Goal: Task Accomplishment & Management: Manage account settings

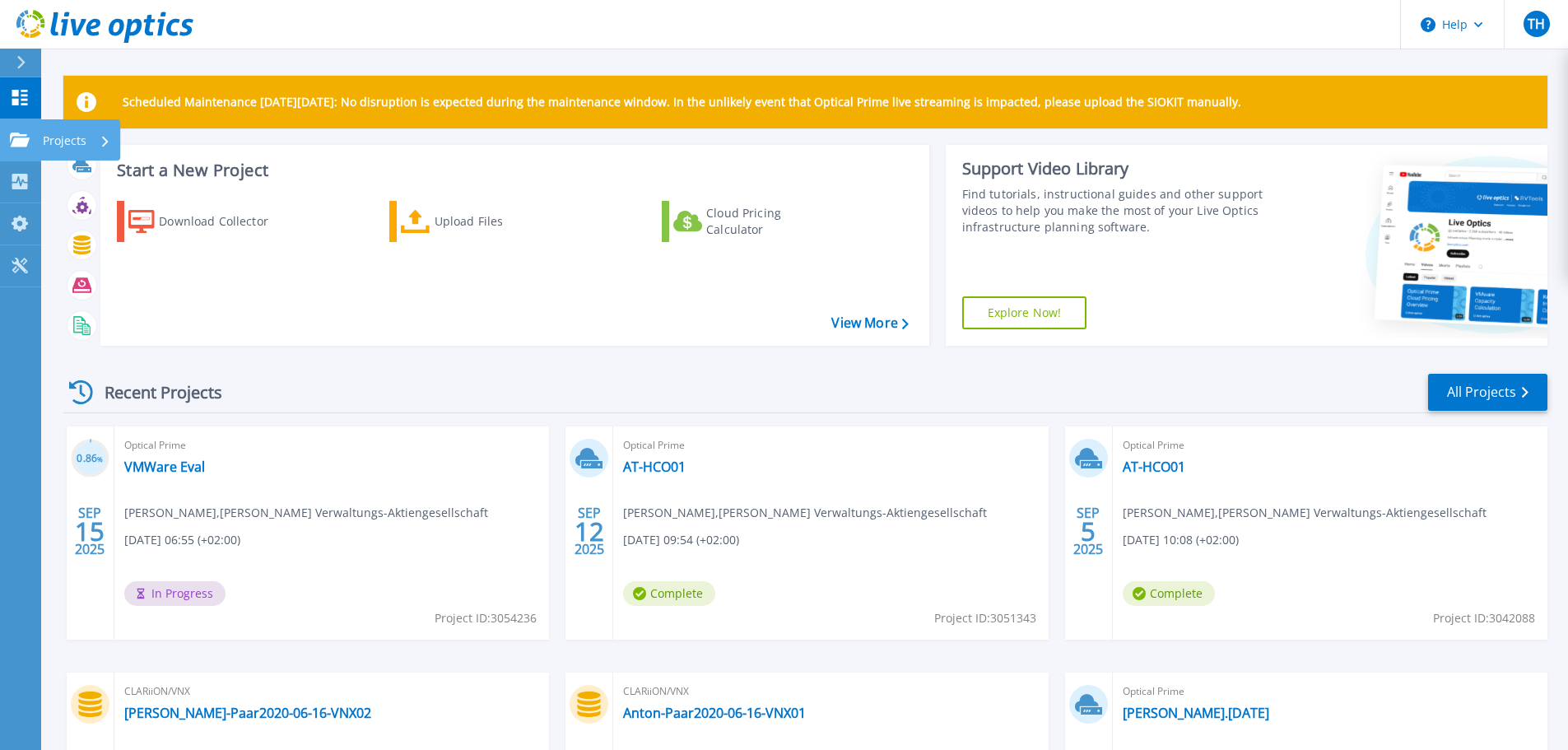
click at [17, 143] on icon at bounding box center [20, 140] width 20 height 14
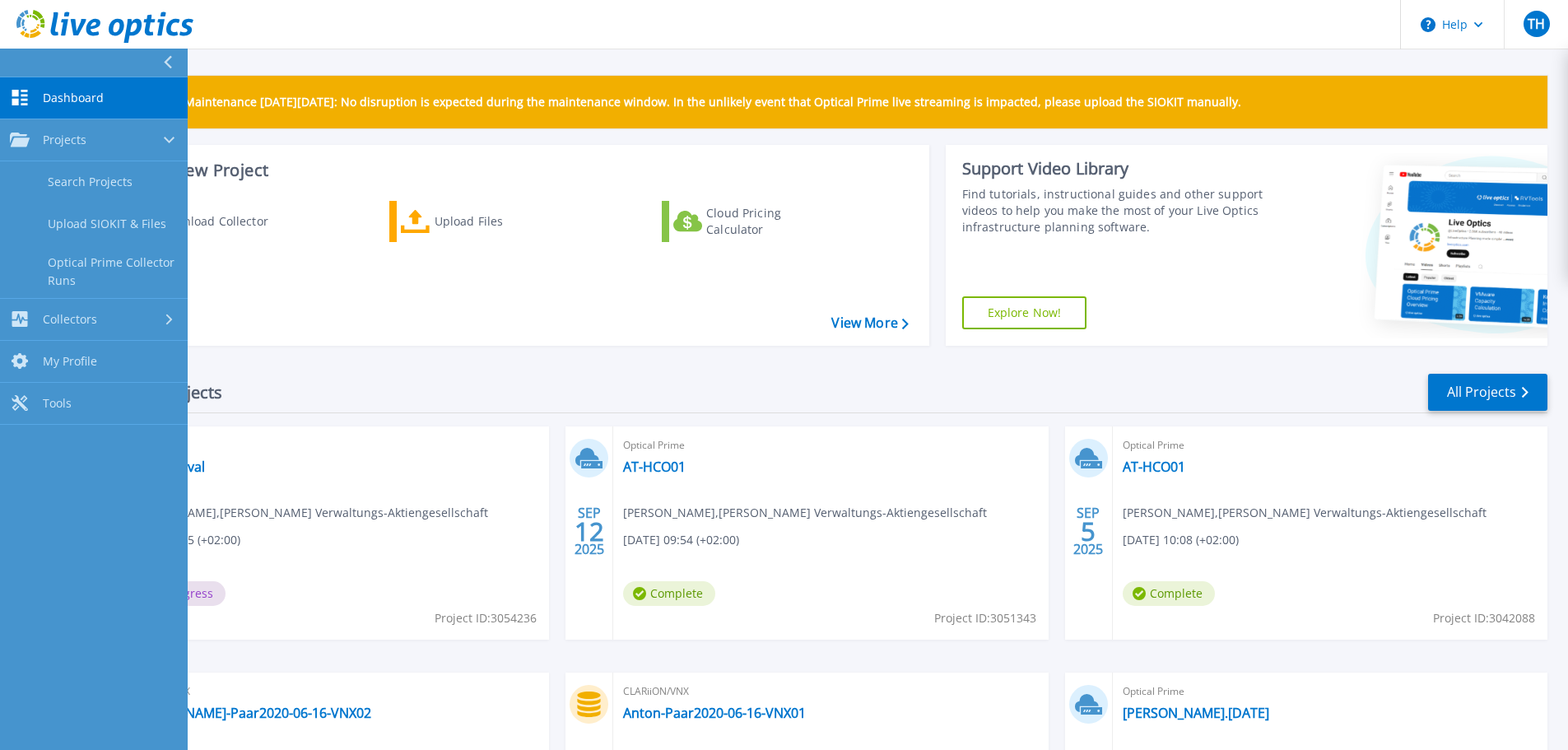
click at [28, 113] on link "Dashboard Dashboard" at bounding box center [93, 98] width 187 height 42
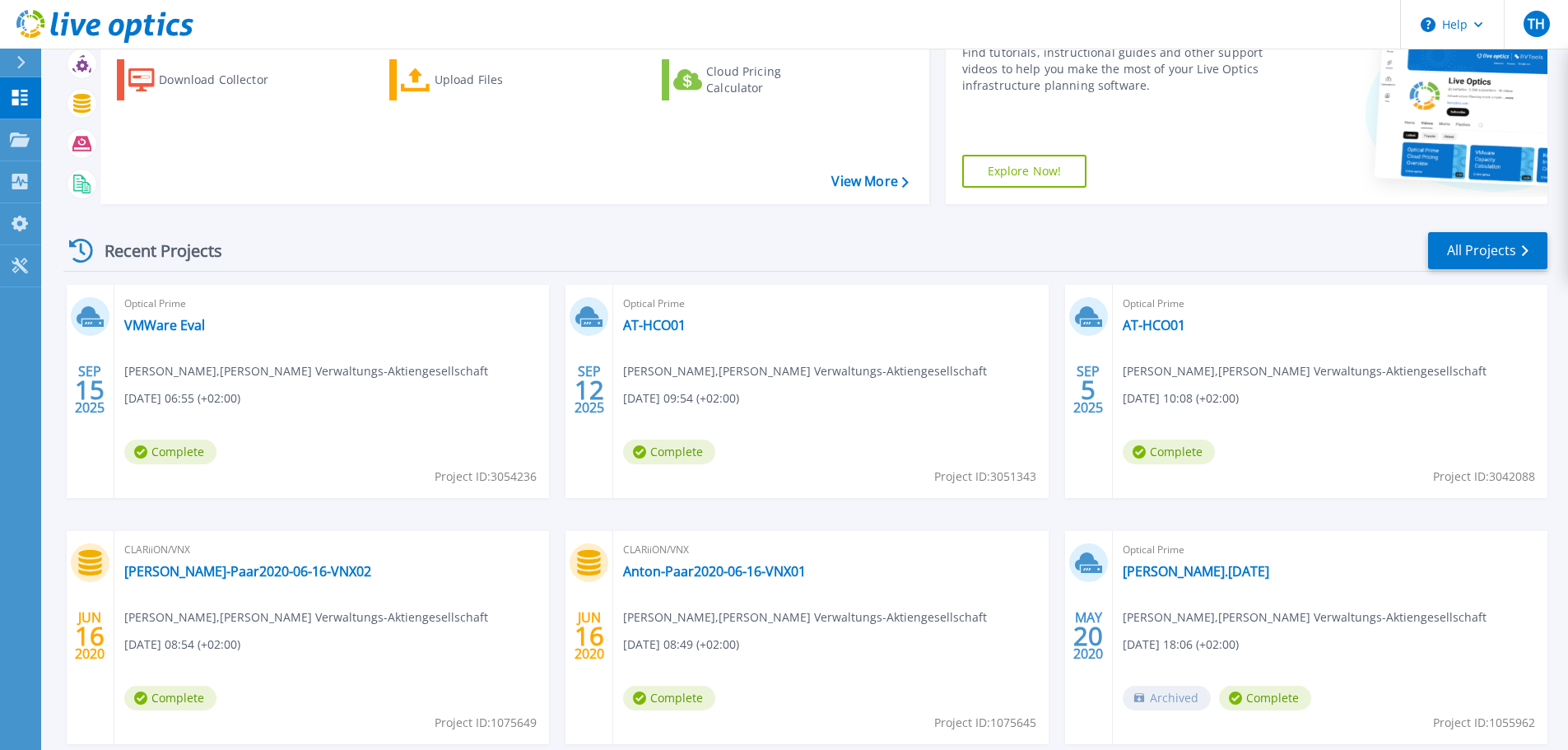
scroll to position [144, 0]
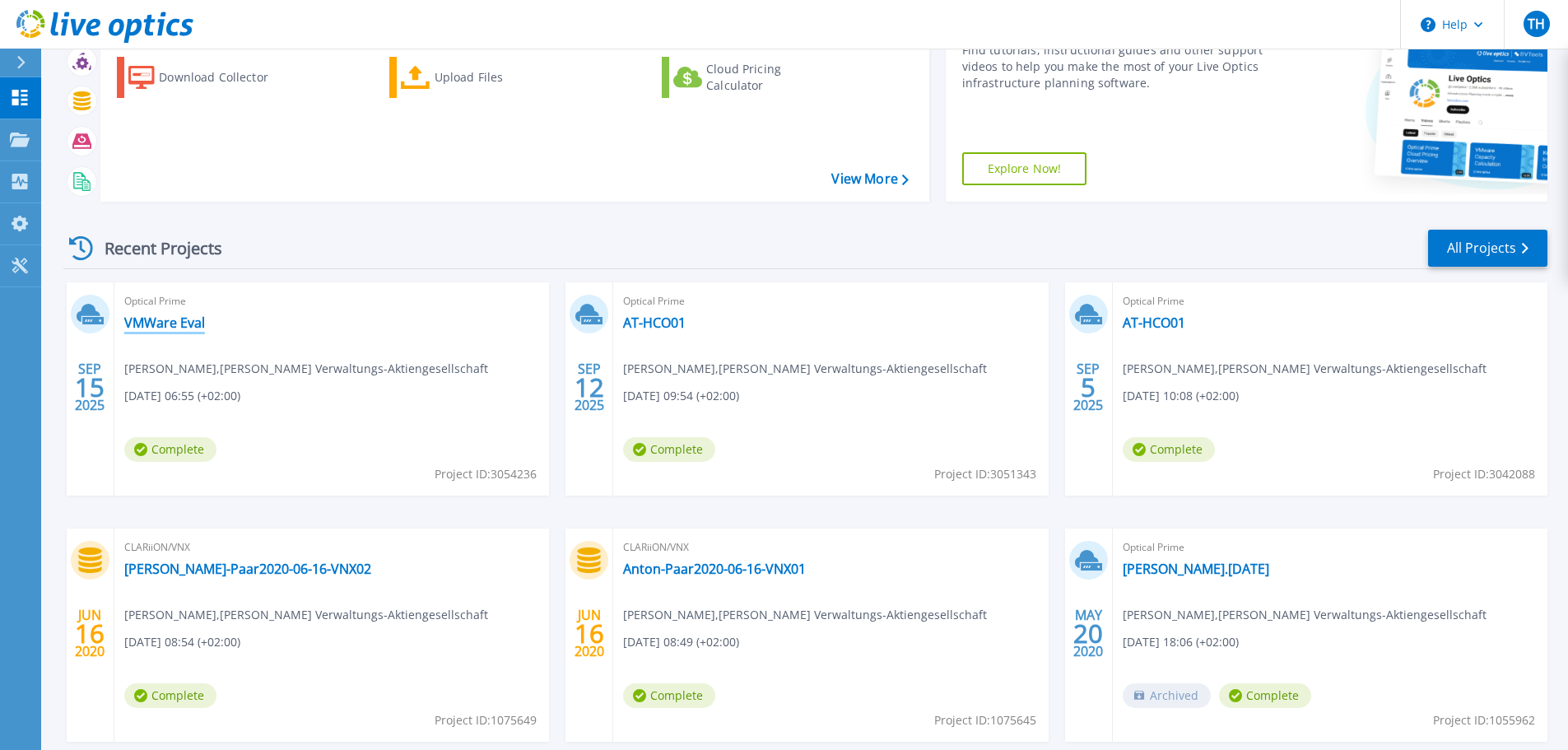
click at [137, 316] on link "VMWare Eval" at bounding box center [164, 322] width 80 height 17
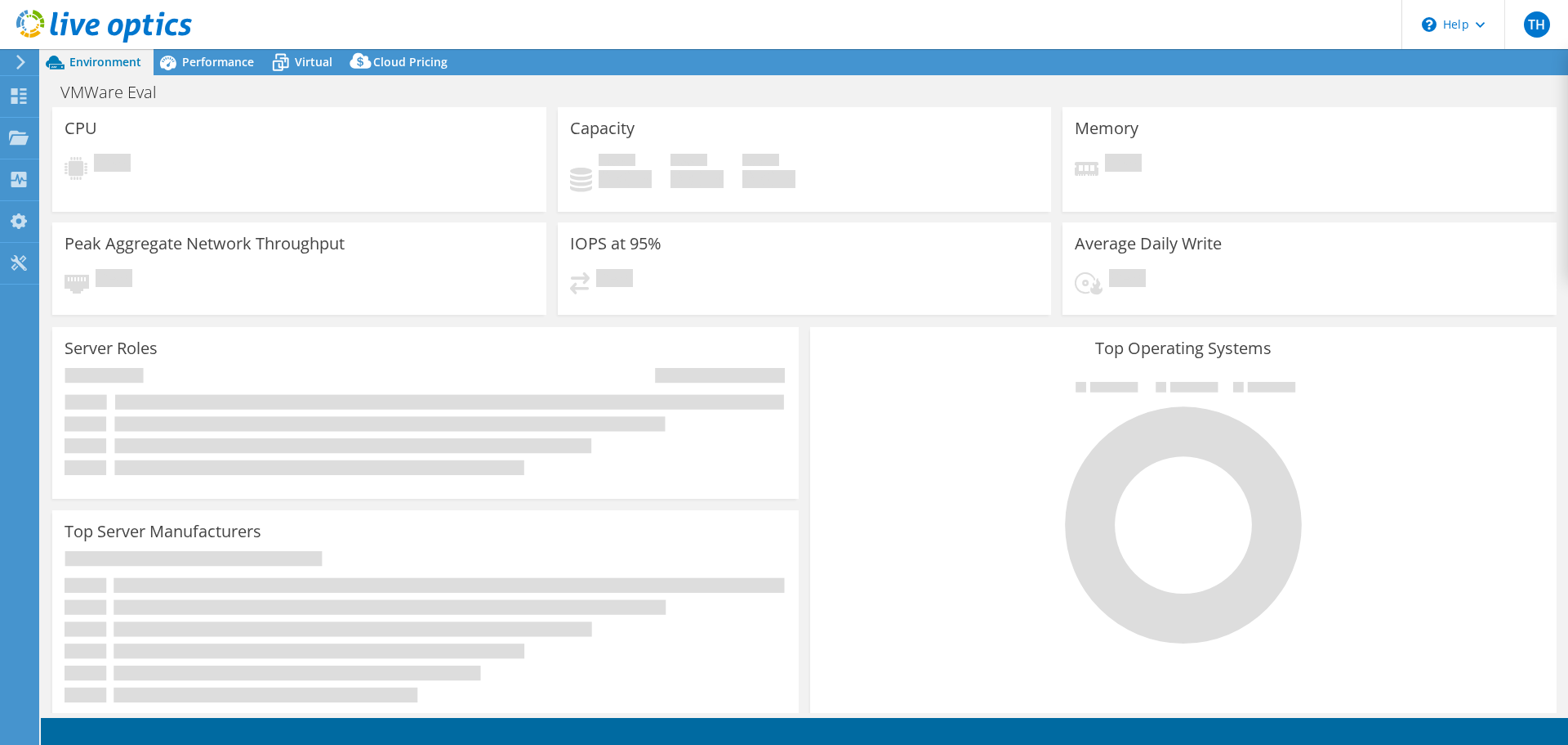
select select "USD"
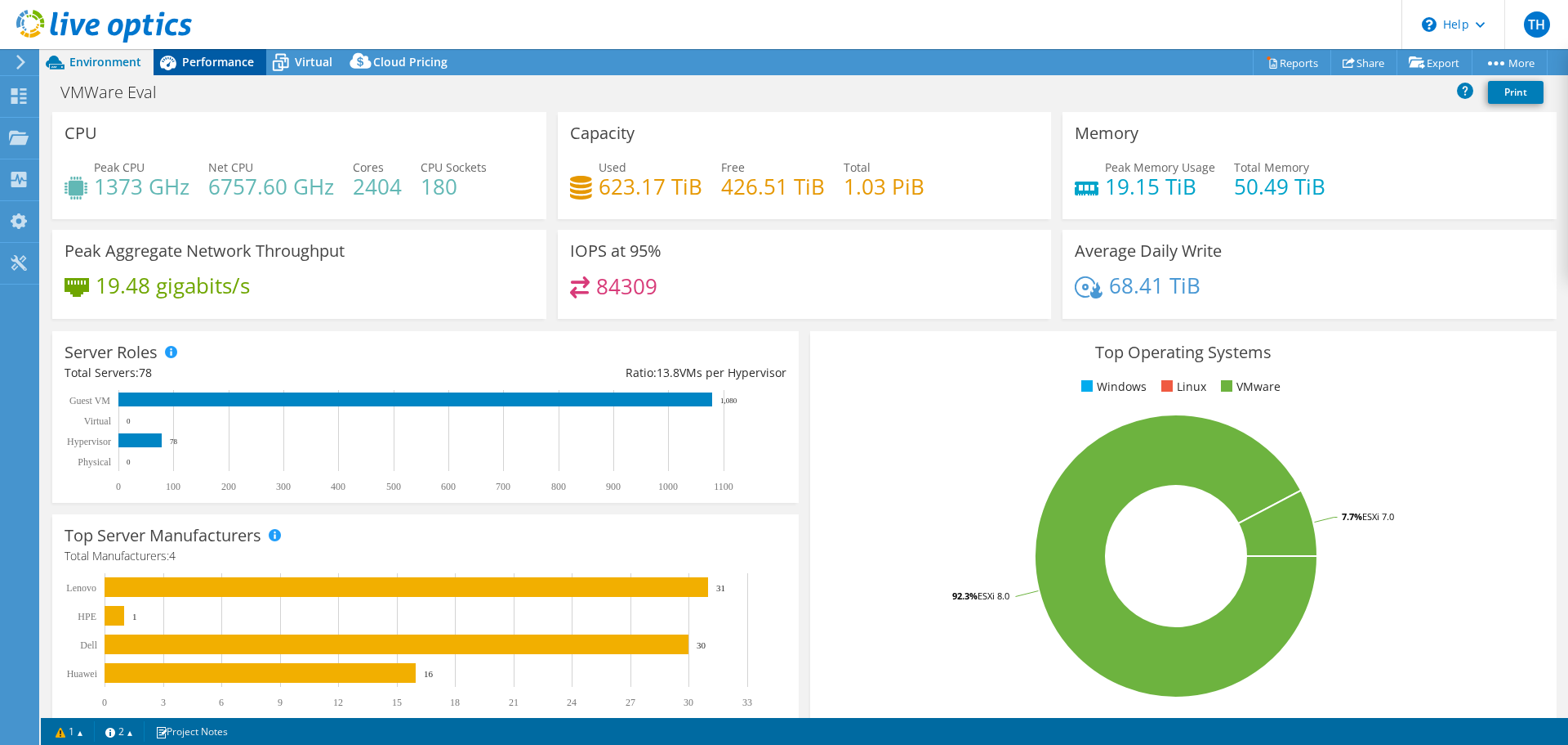
click at [233, 64] on span "Performance" at bounding box center [217, 62] width 72 height 16
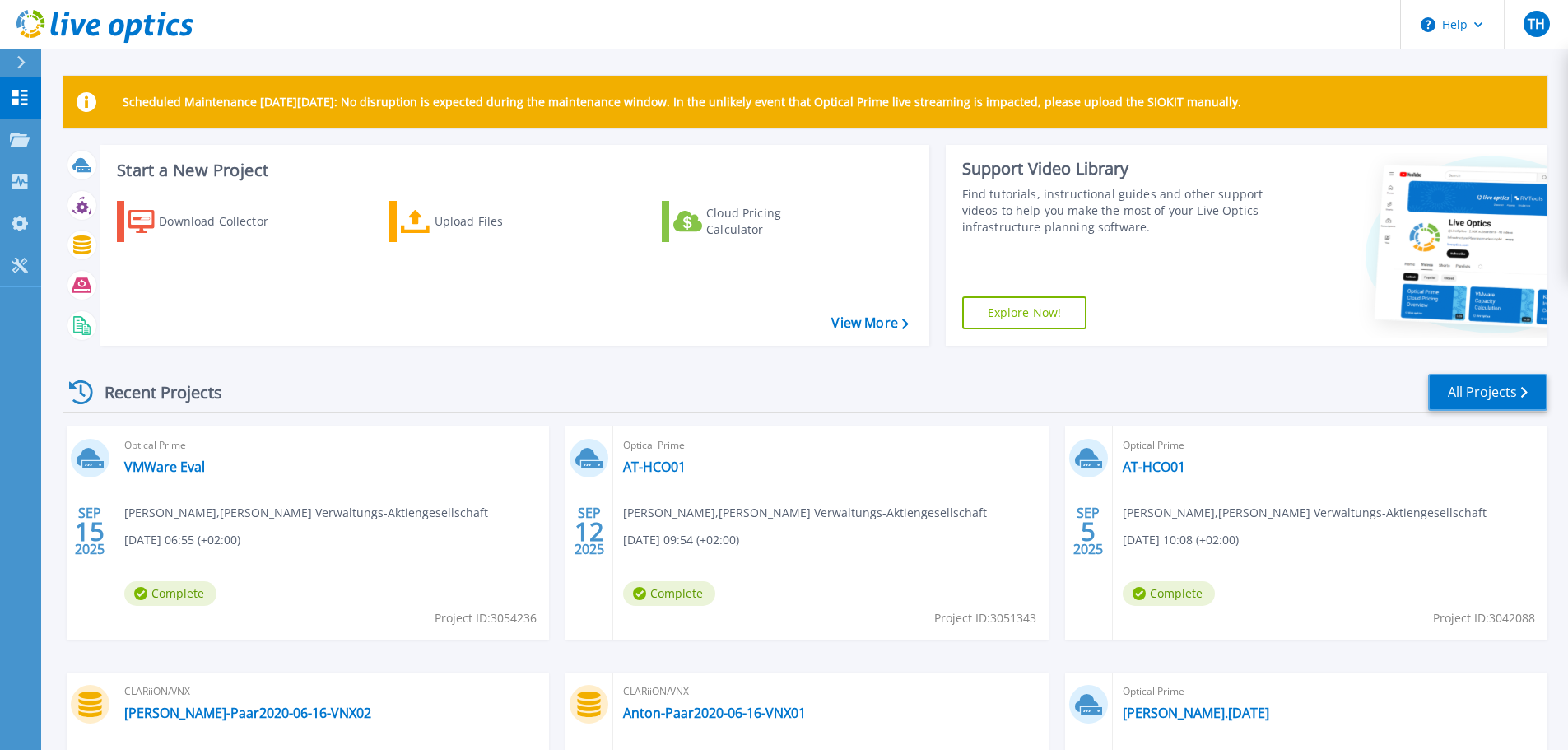
click at [1457, 390] on link "All Projects" at bounding box center [1488, 391] width 119 height 37
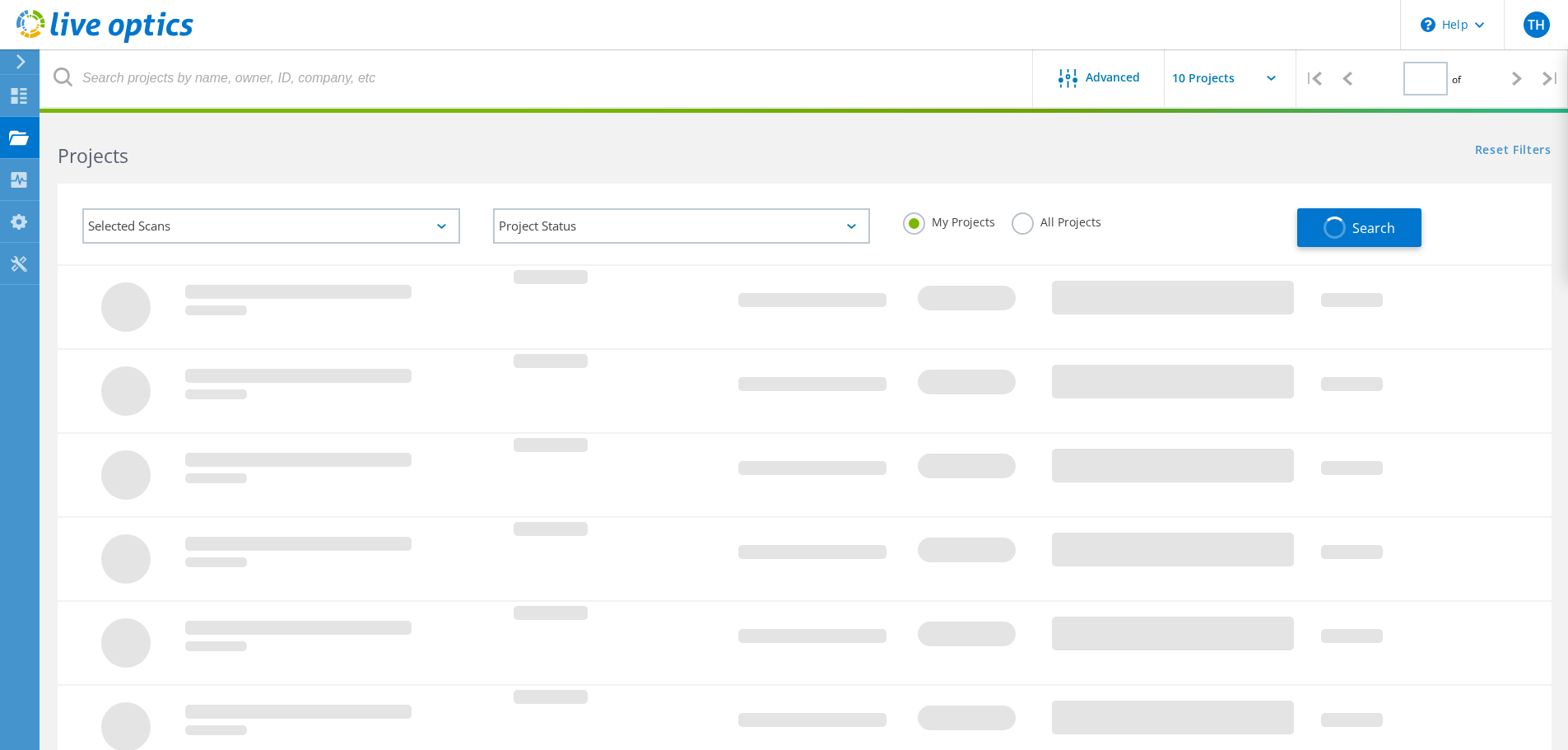
type input "1"
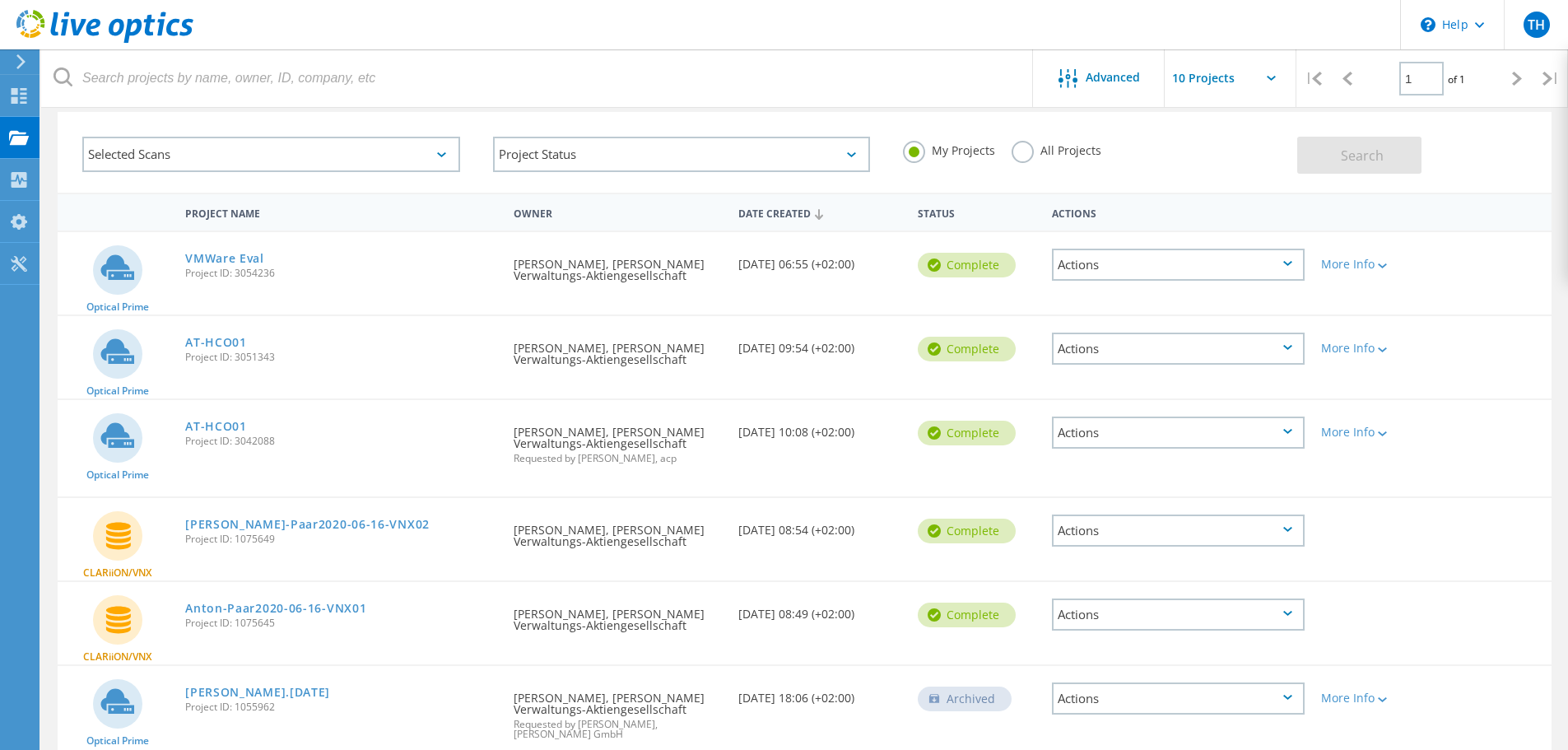
scroll to position [160, 0]
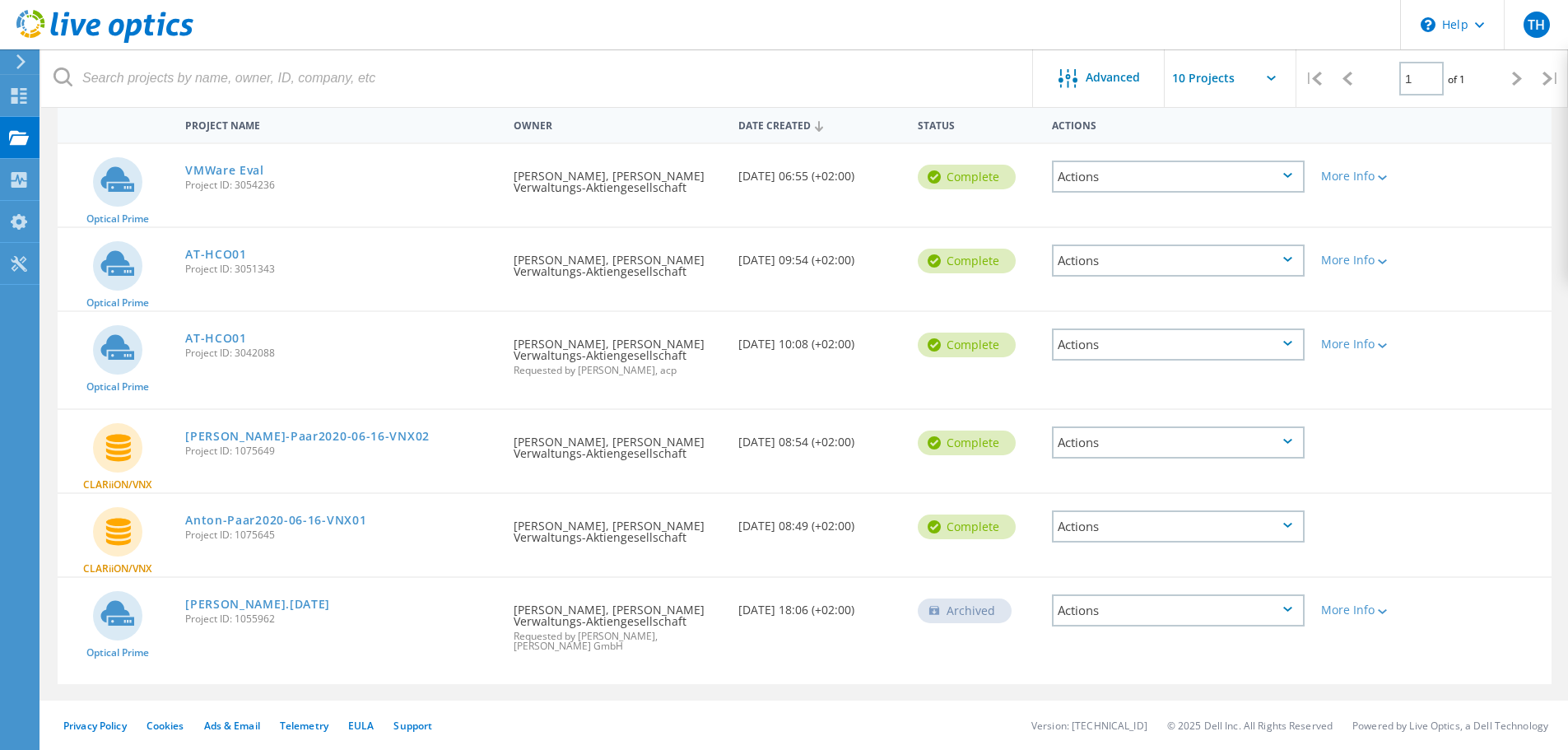
click at [1245, 618] on div "Actions" at bounding box center [1177, 610] width 253 height 32
click at [1232, 632] on div "Delete" at bounding box center [1178, 636] width 250 height 26
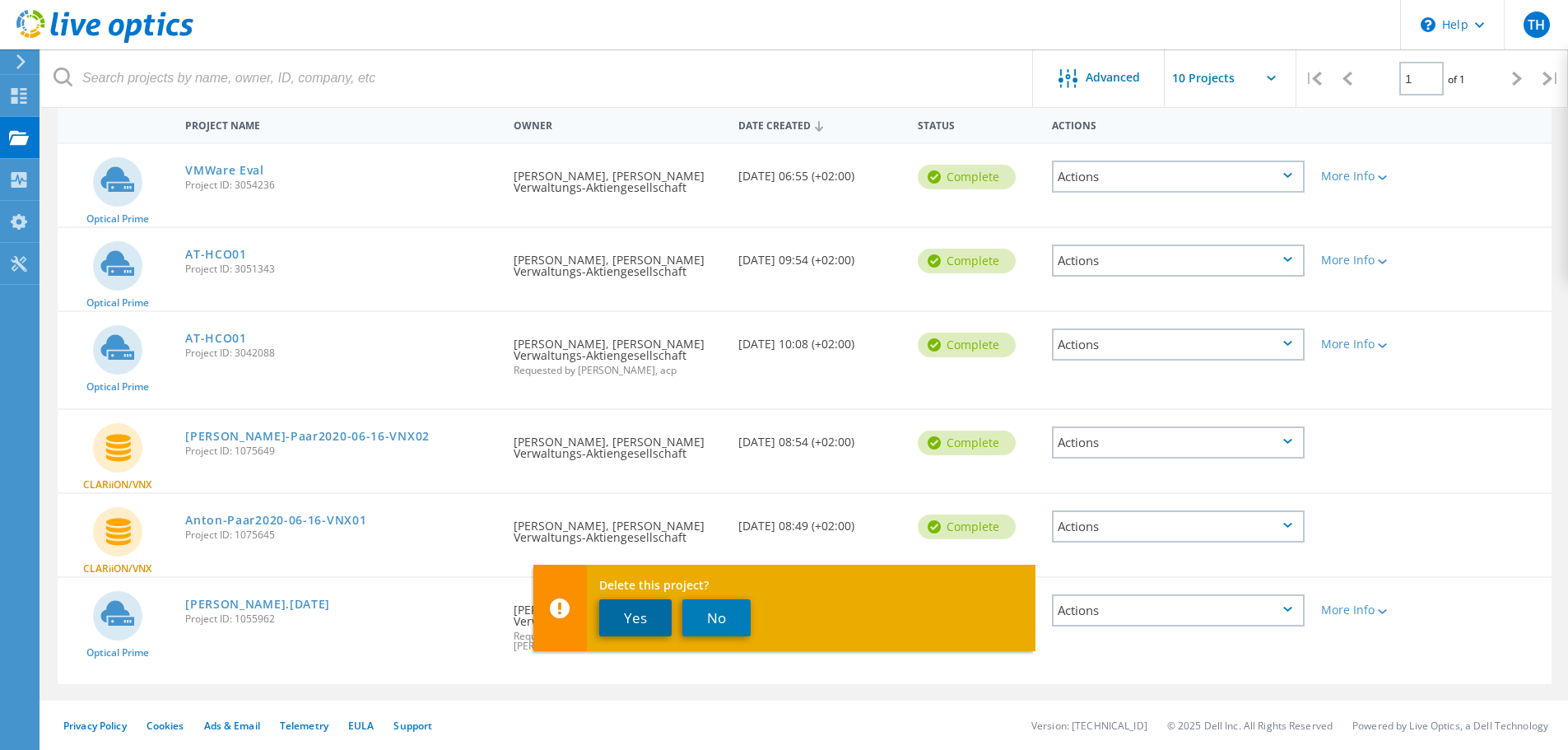
click at [643, 620] on button "Yes" at bounding box center [635, 617] width 72 height 37
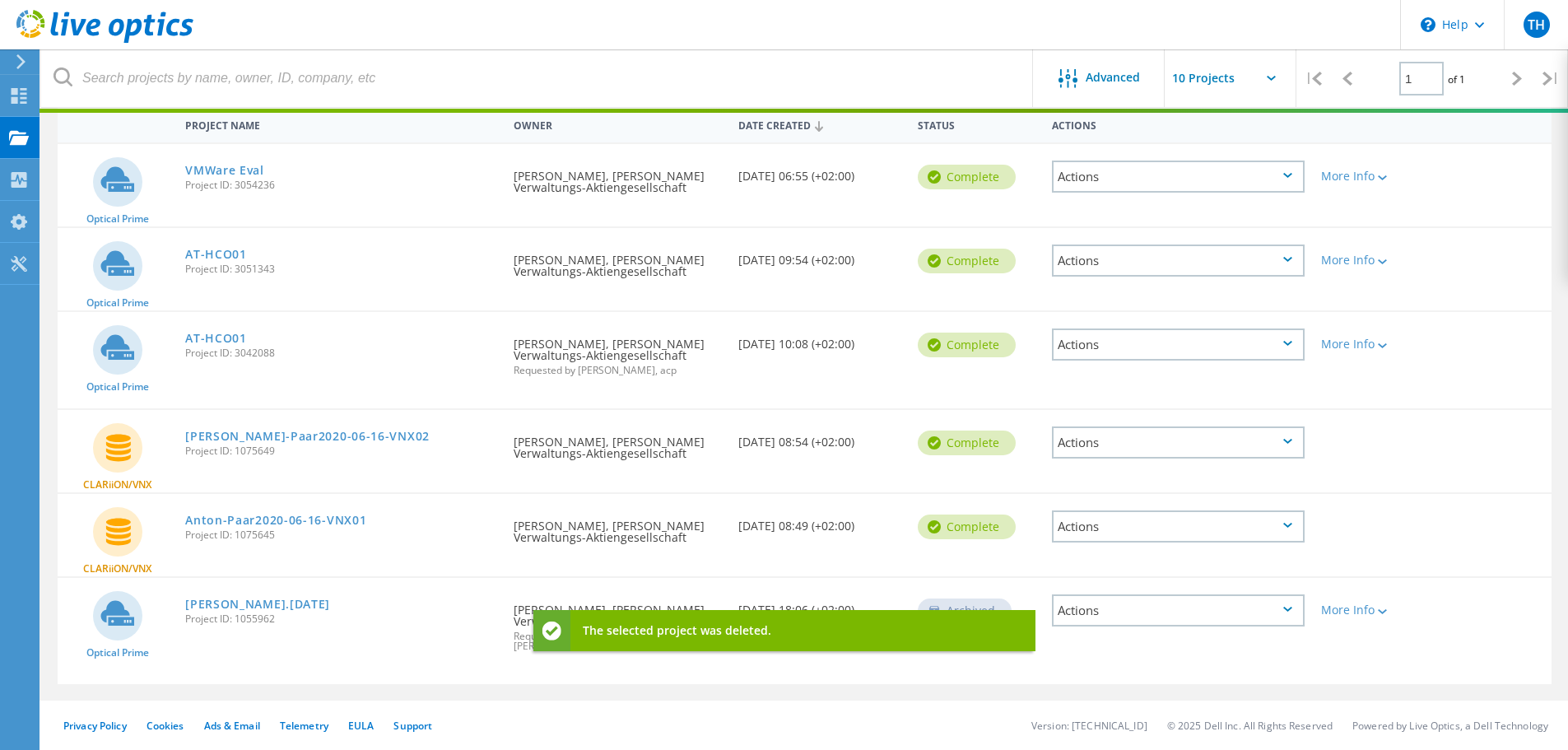
scroll to position [52, 0]
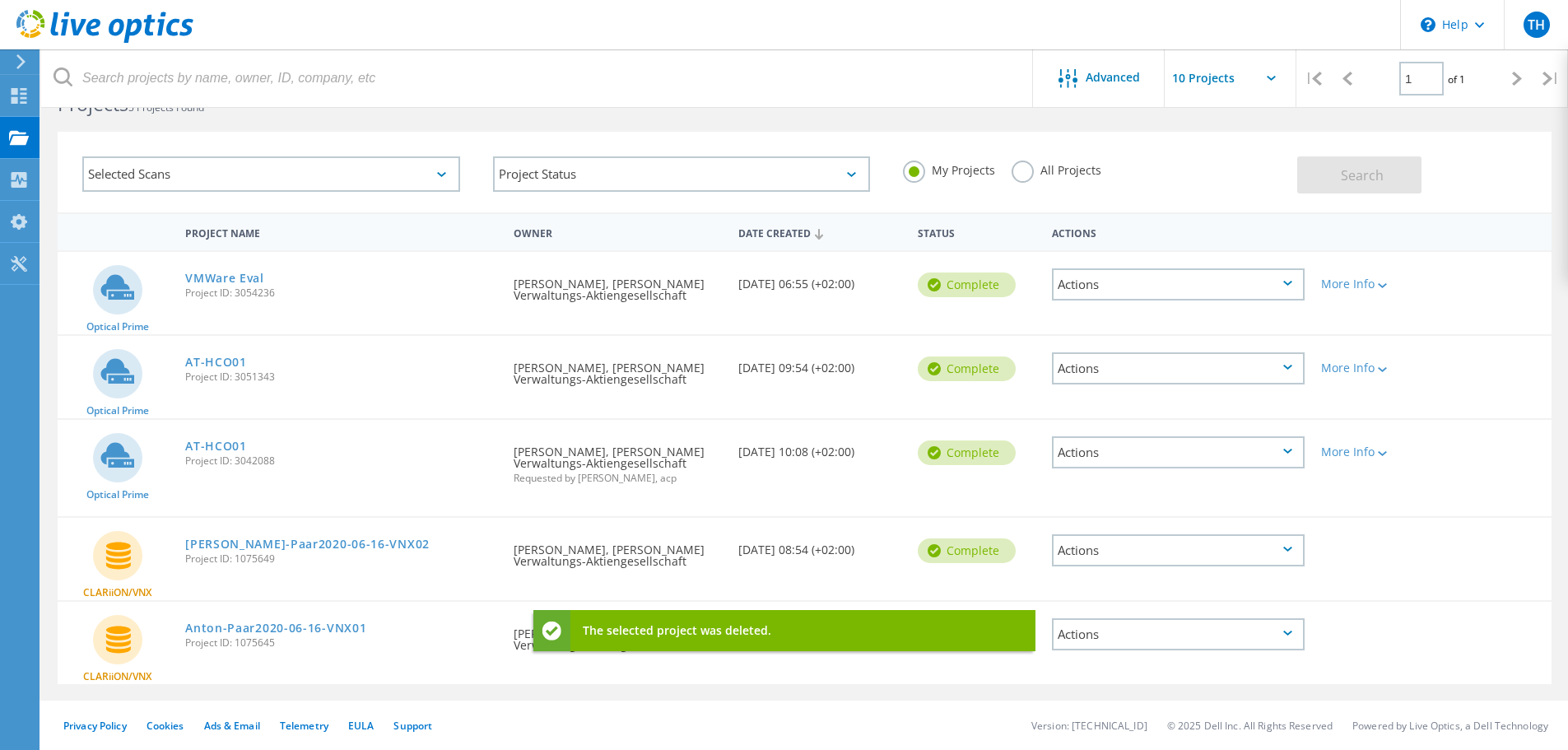
click at [1150, 283] on div "Actions" at bounding box center [1177, 284] width 253 height 32
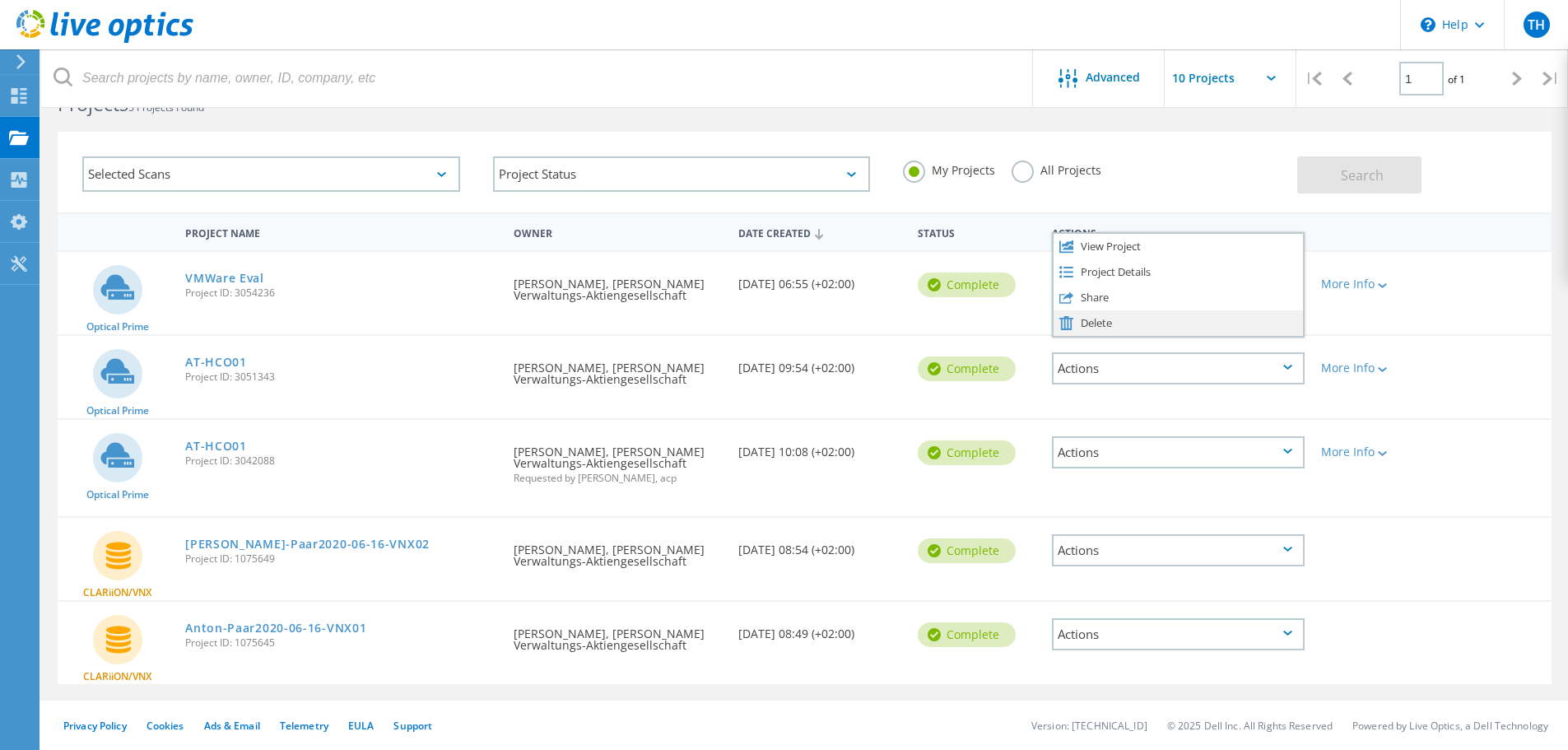
click at [1146, 316] on div "Delete" at bounding box center [1178, 323] width 250 height 26
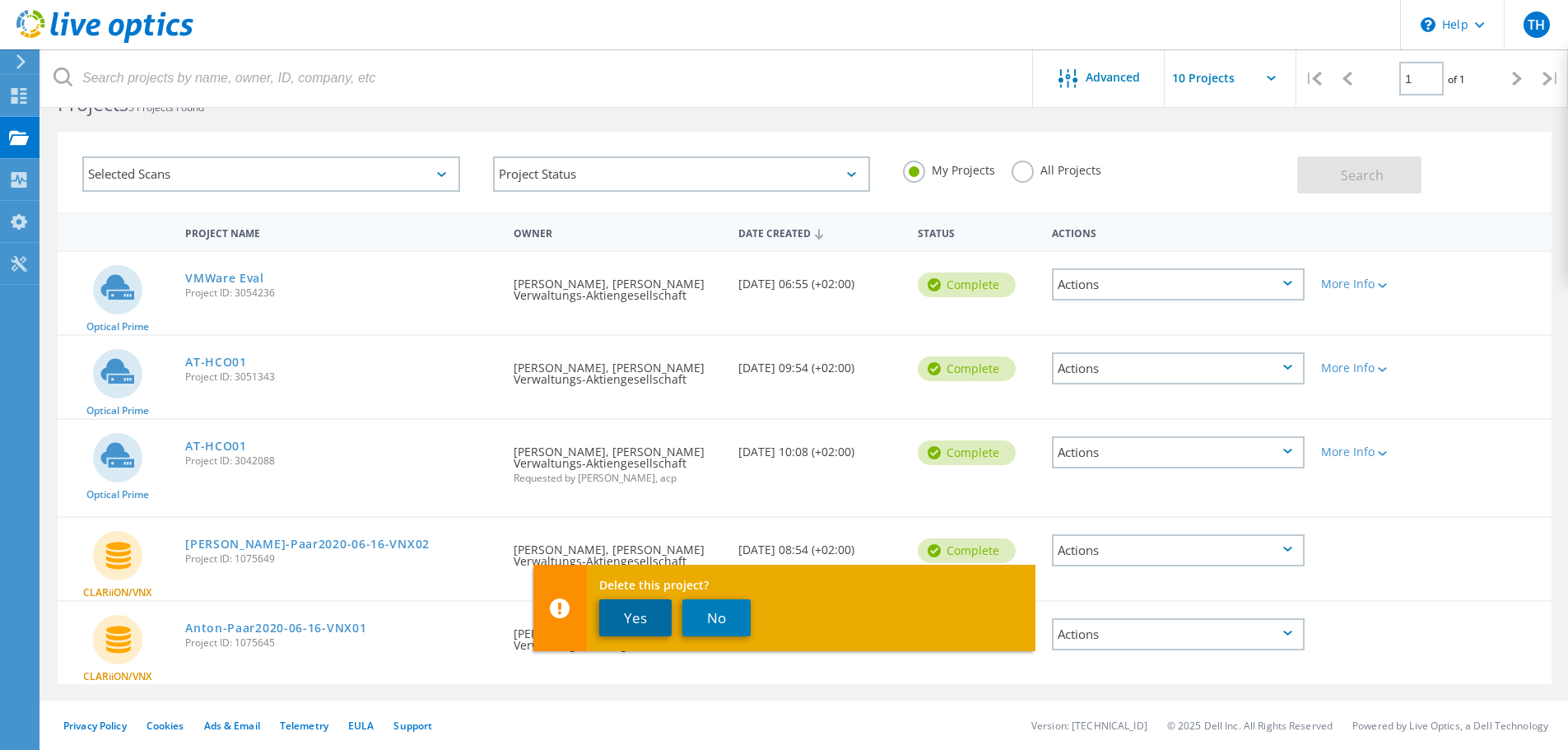
click at [655, 616] on button "Yes" at bounding box center [635, 617] width 72 height 37
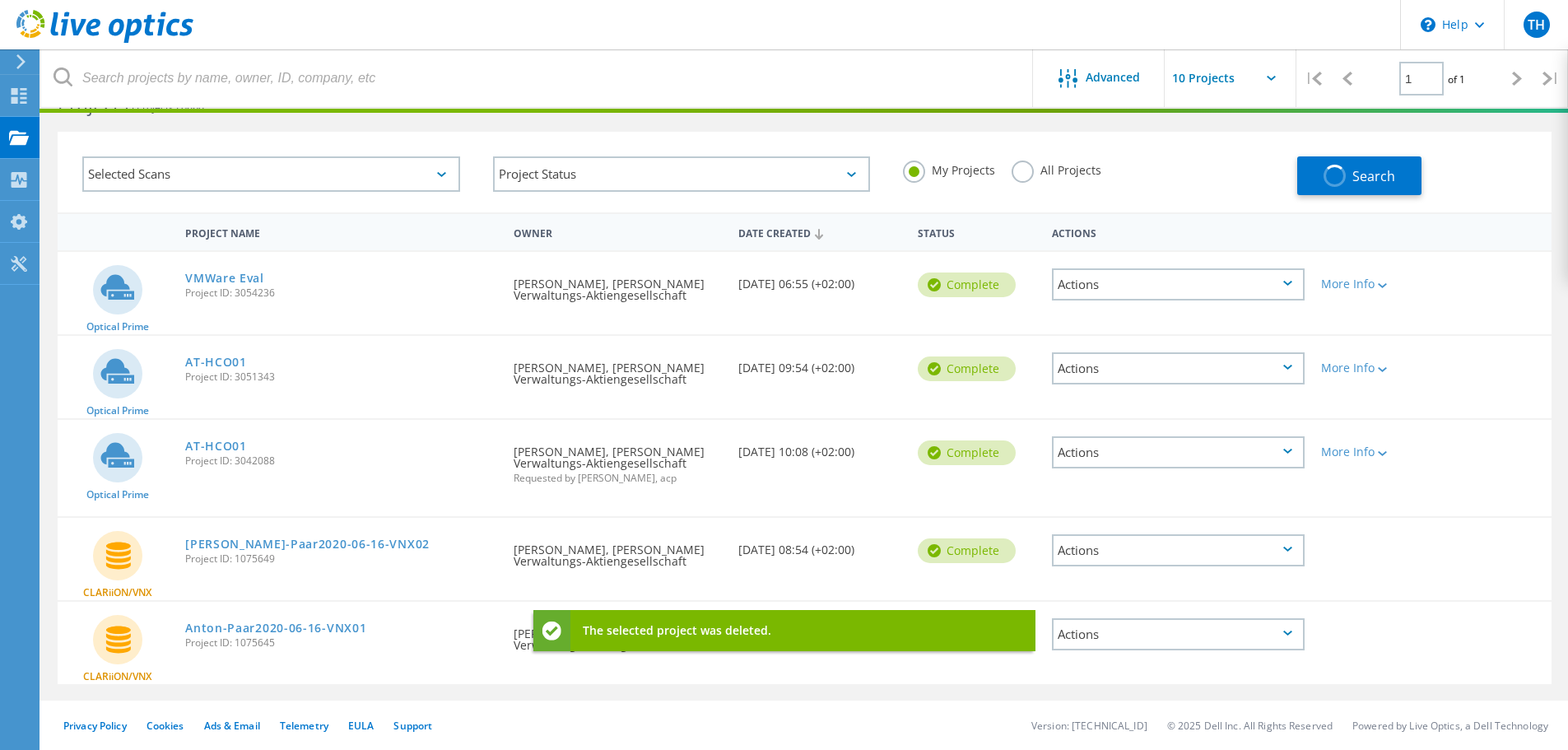
scroll to position [46, 0]
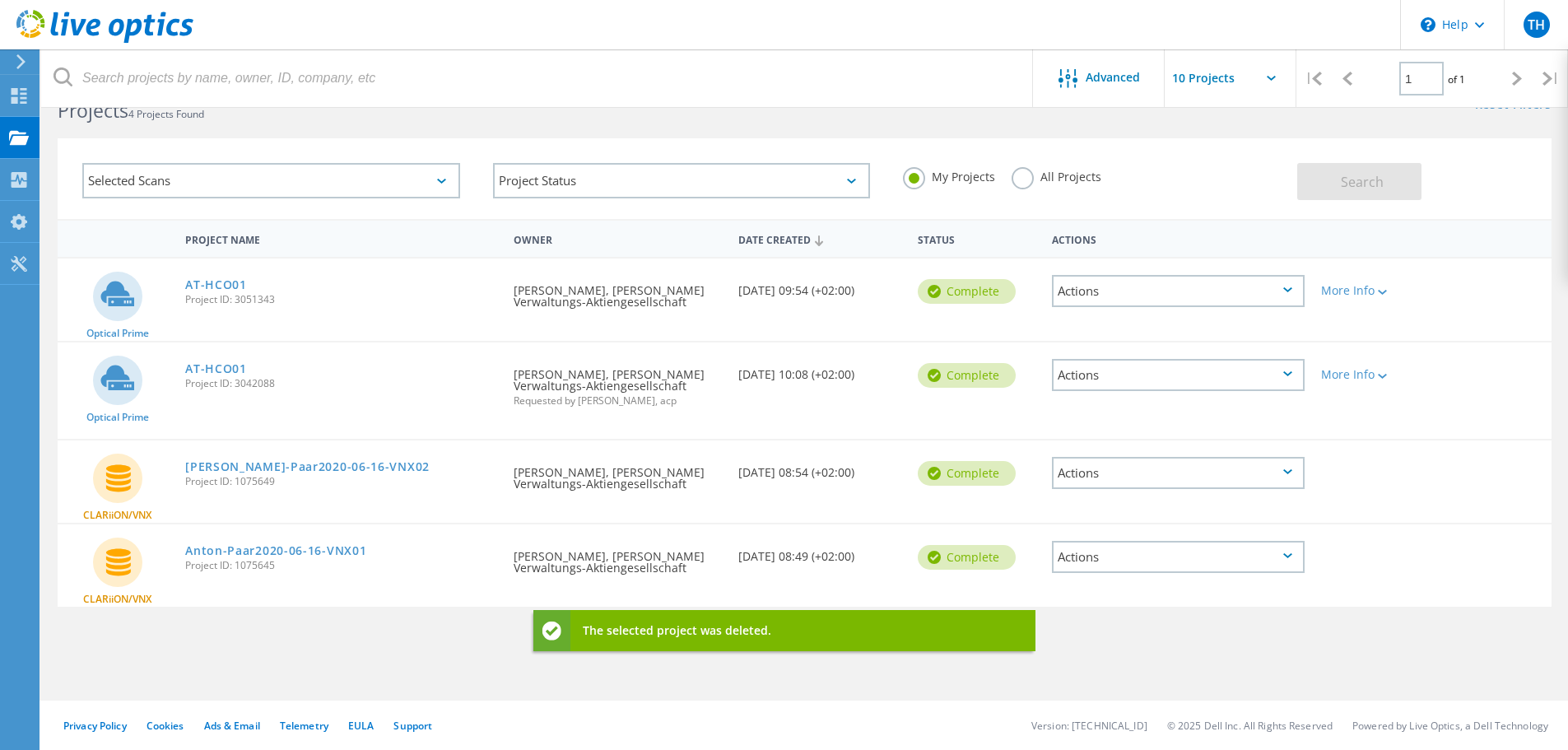
click at [1211, 296] on div "Actions" at bounding box center [1177, 290] width 253 height 32
click at [1186, 327] on div "Delete" at bounding box center [1178, 330] width 250 height 26
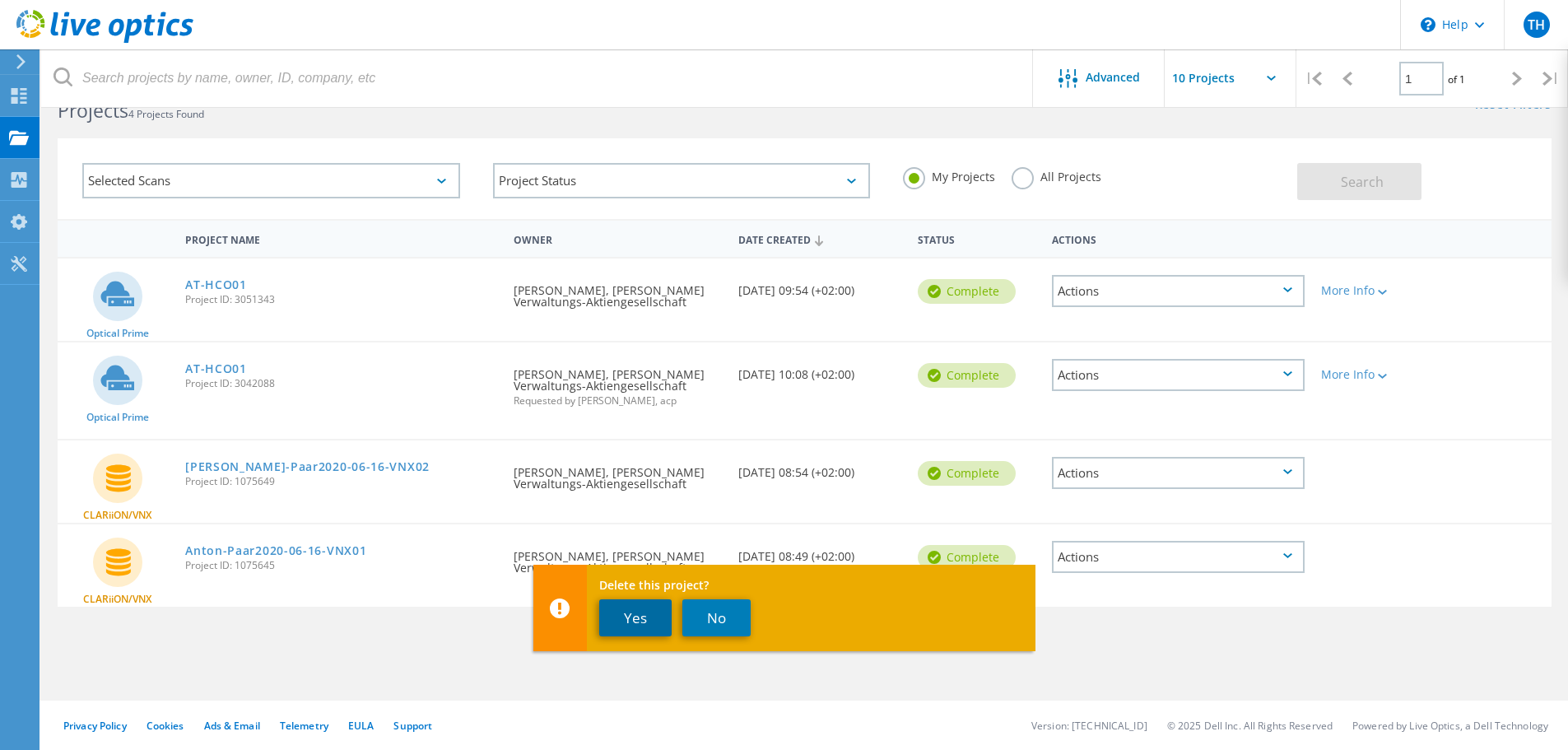
click at [648, 605] on button "Yes" at bounding box center [635, 617] width 72 height 37
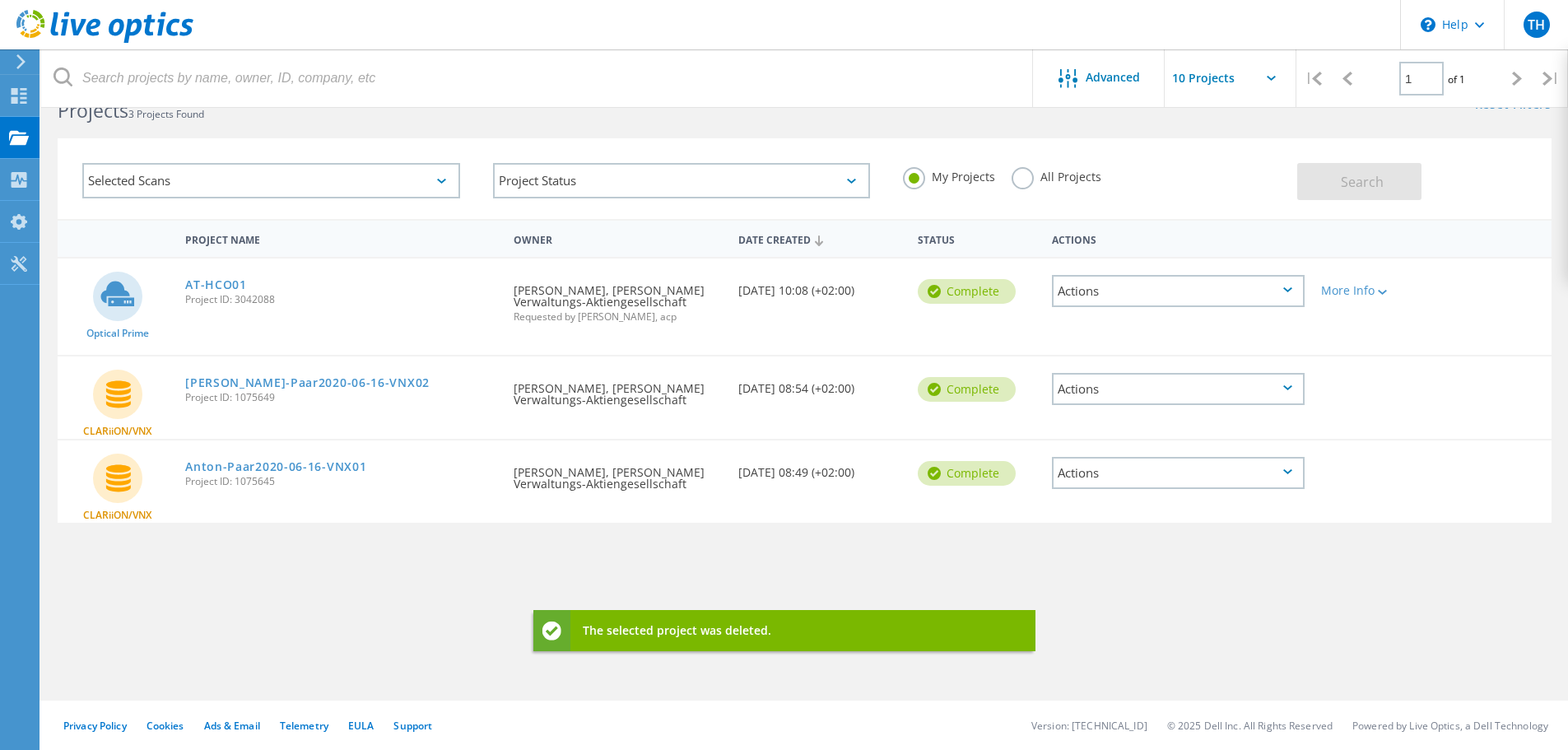
click at [1133, 293] on div "Actions" at bounding box center [1177, 290] width 253 height 32
click at [1124, 329] on div "Delete" at bounding box center [1178, 330] width 250 height 26
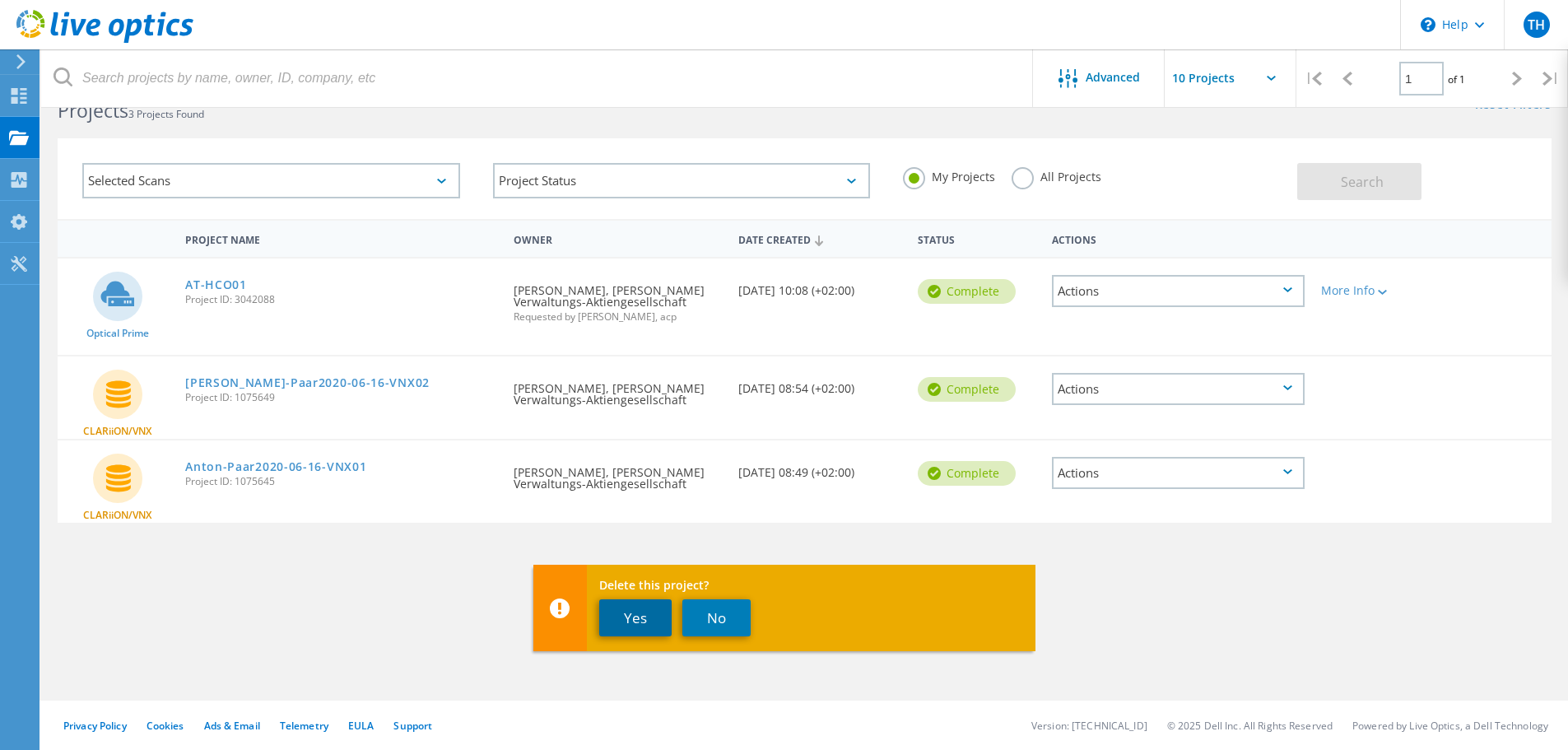
click at [648, 604] on button "Yes" at bounding box center [635, 617] width 72 height 37
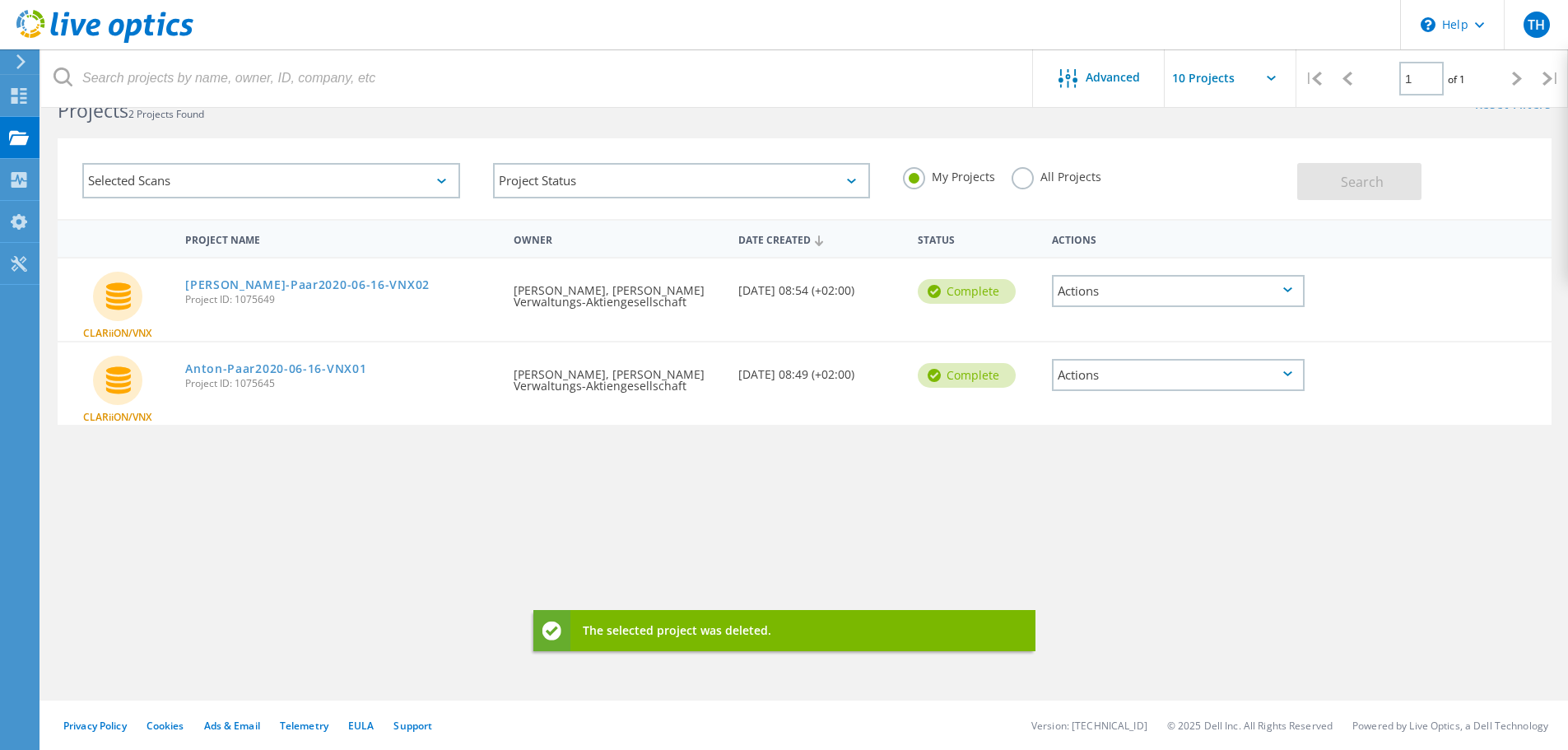
click at [1173, 294] on div "Actions" at bounding box center [1177, 290] width 253 height 32
click at [1148, 342] on div "Delete" at bounding box center [1178, 342] width 250 height 26
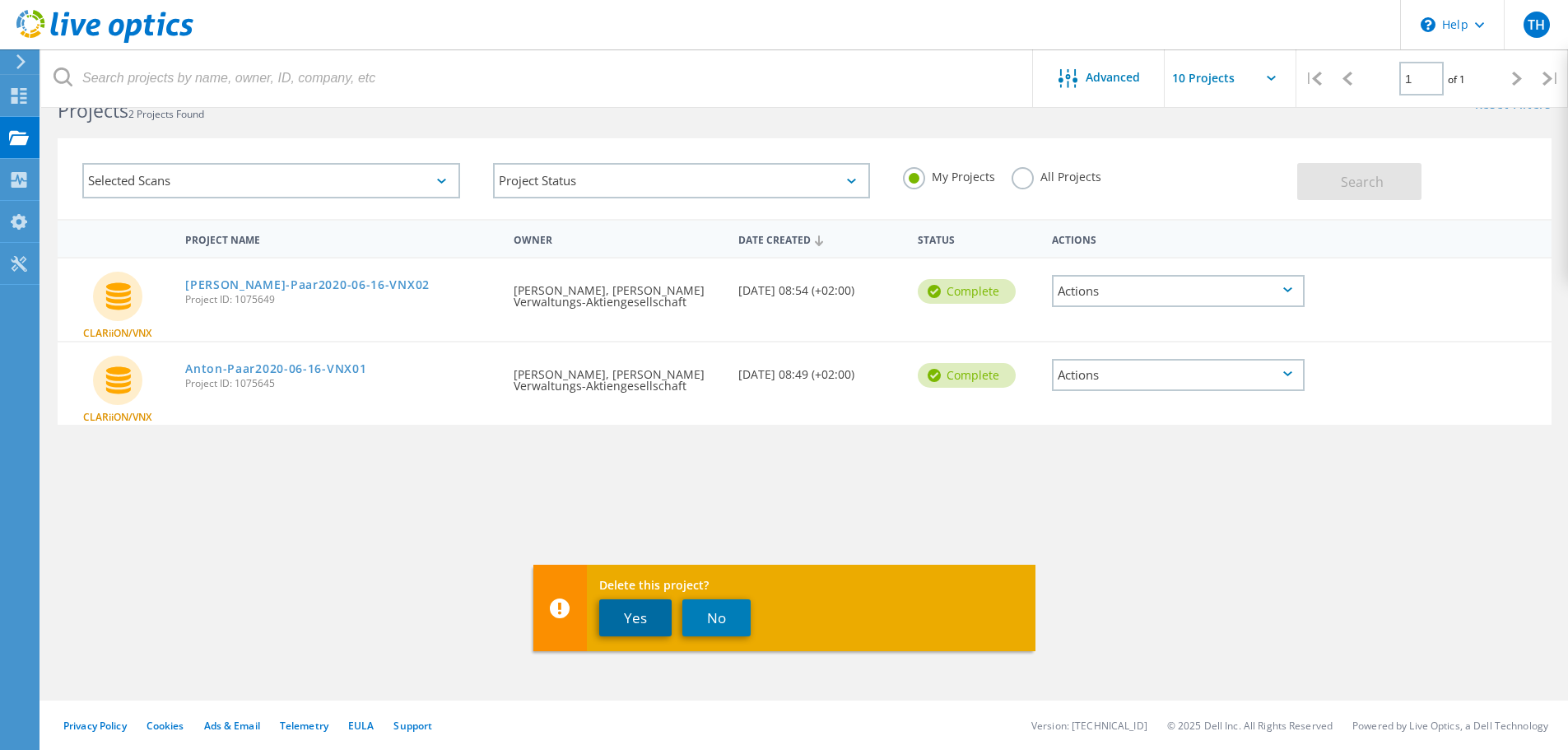
click at [641, 619] on button "Yes" at bounding box center [635, 617] width 72 height 37
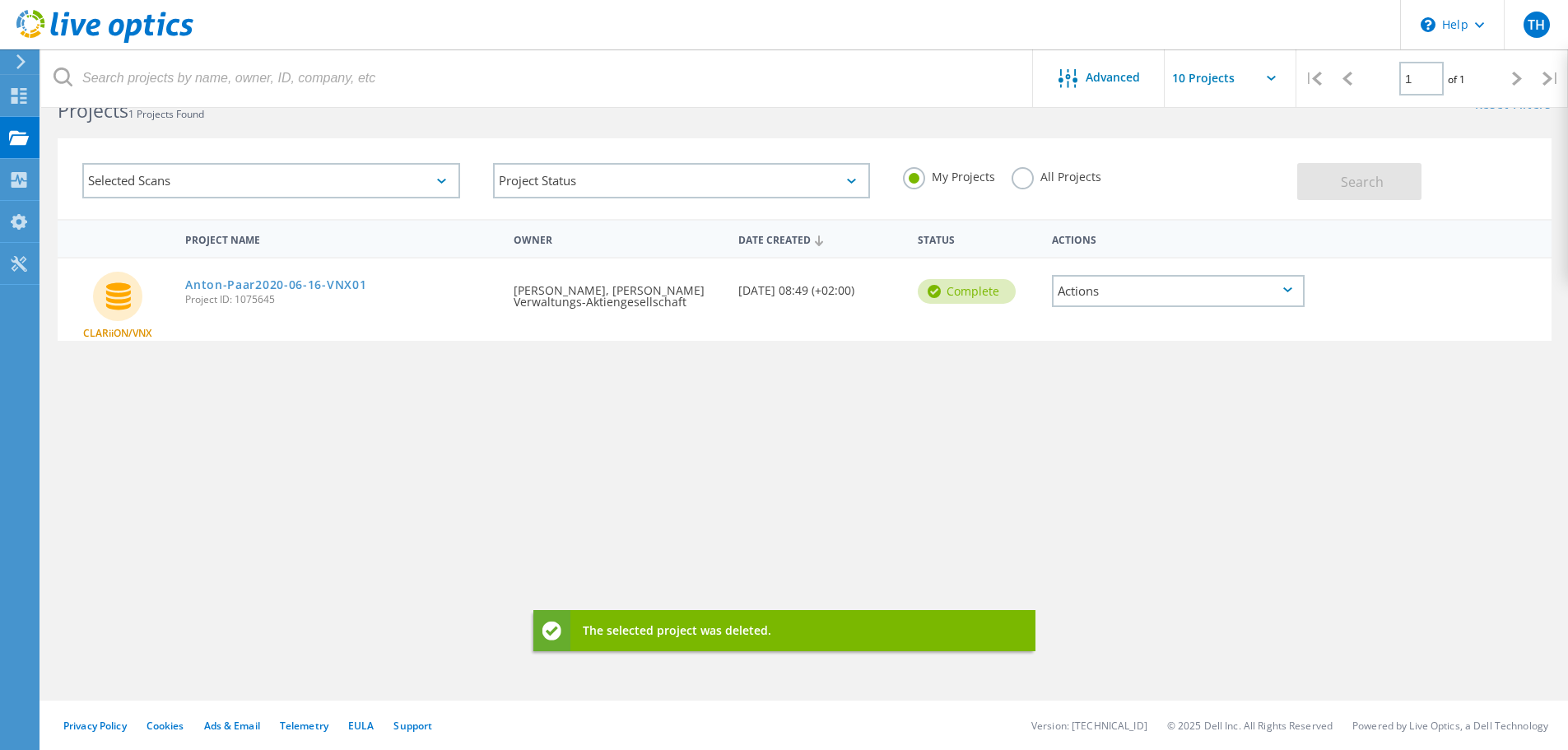
click at [1230, 279] on div "Actions" at bounding box center [1177, 290] width 253 height 32
click at [1175, 340] on div "Delete" at bounding box center [1178, 342] width 250 height 26
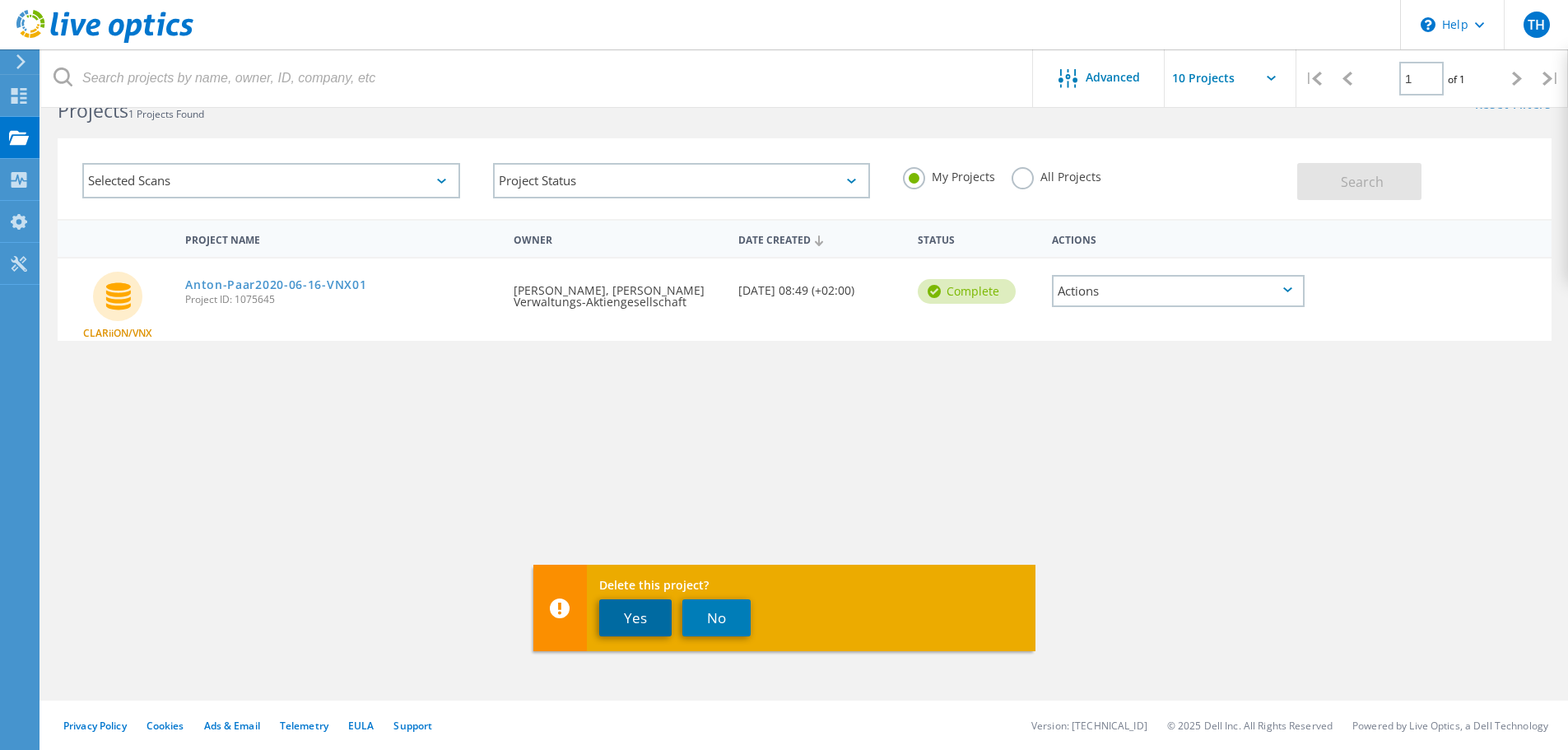
click at [638, 610] on button "Yes" at bounding box center [635, 617] width 72 height 37
